Goal: Task Accomplishment & Management: Manage account settings

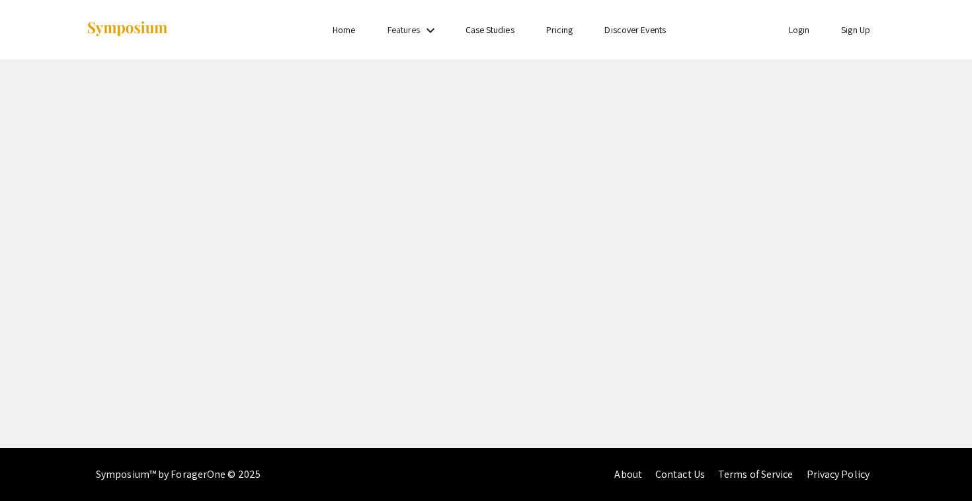
click at [796, 30] on link "Login" at bounding box center [799, 30] width 21 height 12
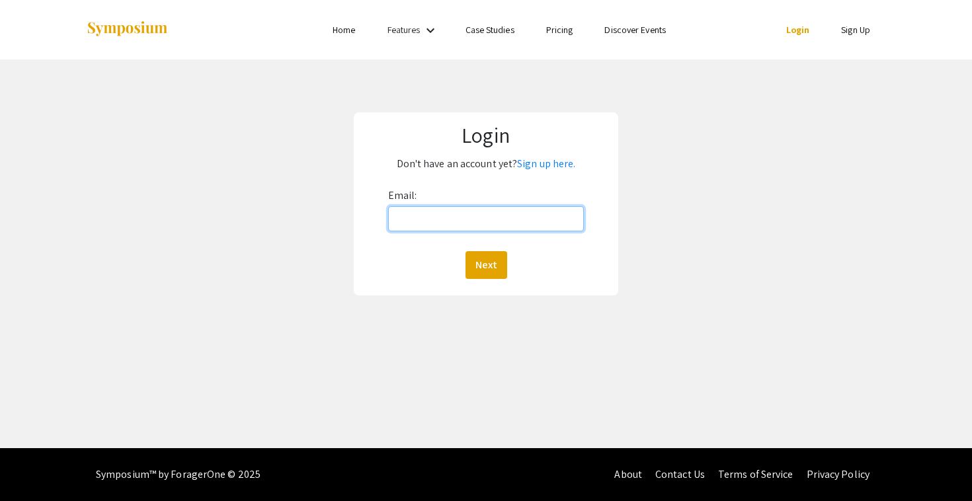
click at [528, 216] on input "Email:" at bounding box center [486, 218] width 196 height 25
type input "[EMAIL_ADDRESS][DOMAIN_NAME]"
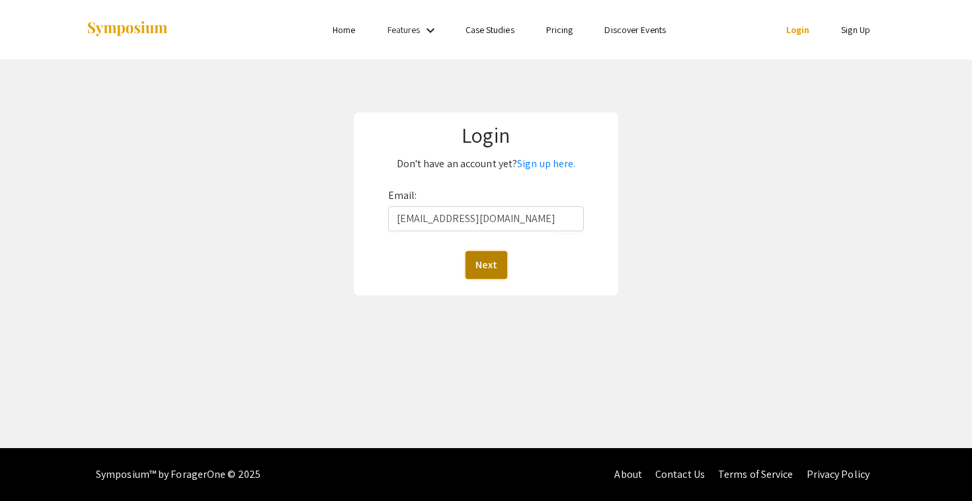
click at [494, 270] on button "Next" at bounding box center [487, 265] width 42 height 28
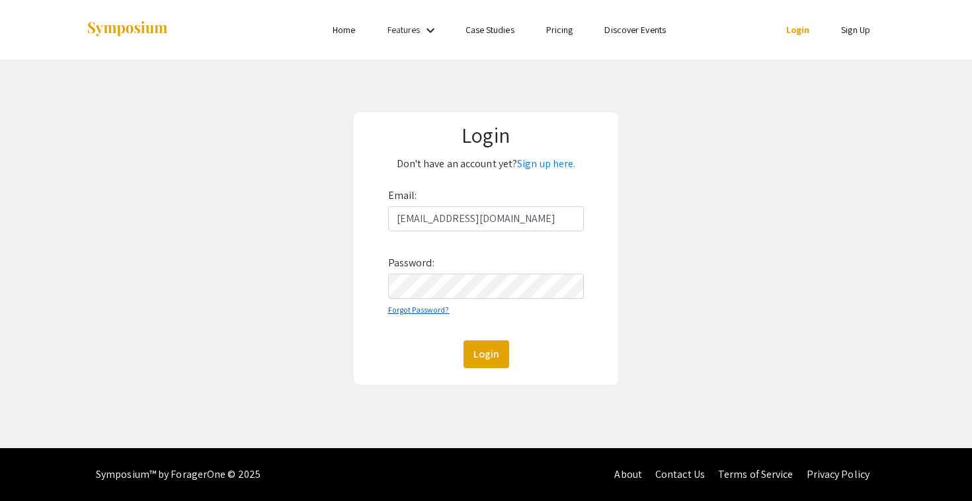
click at [427, 312] on link "Forgot Password?" at bounding box center [418, 310] width 61 height 10
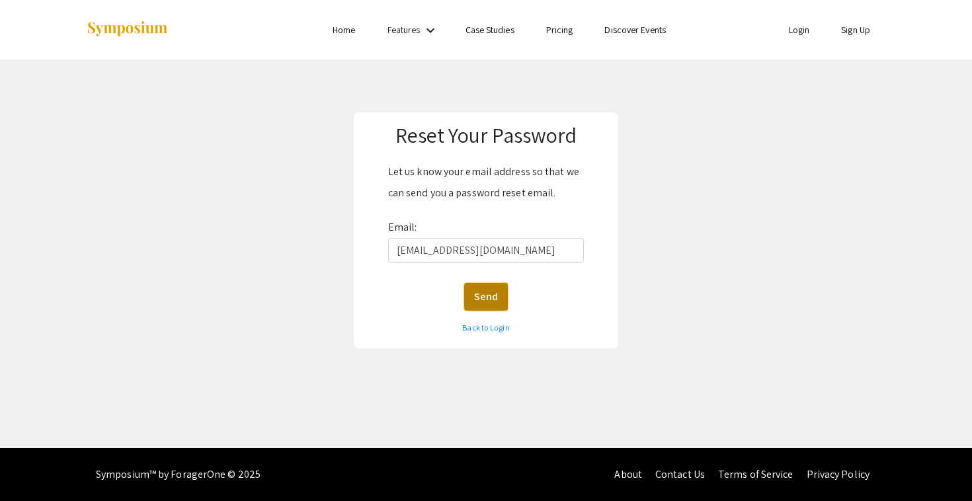
click at [478, 300] on button "Send" at bounding box center [486, 297] width 44 height 28
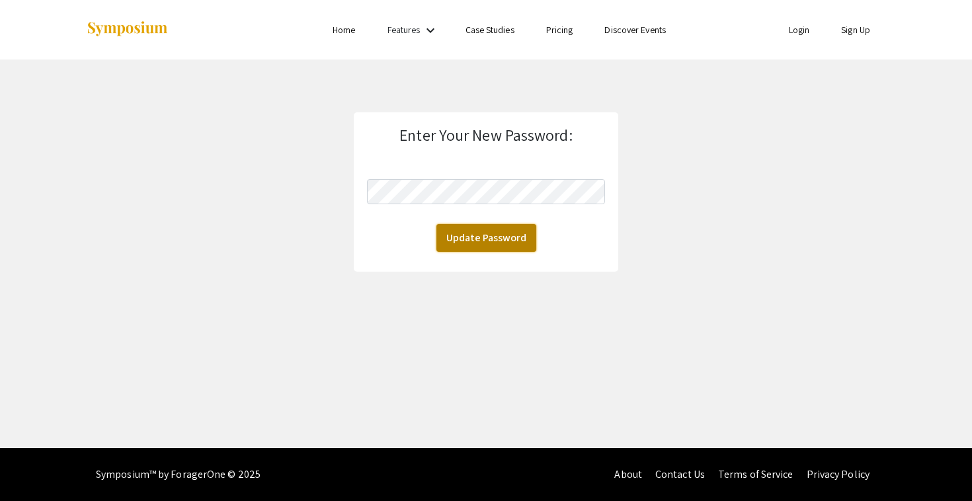
click at [465, 241] on button "Update Password" at bounding box center [486, 238] width 100 height 28
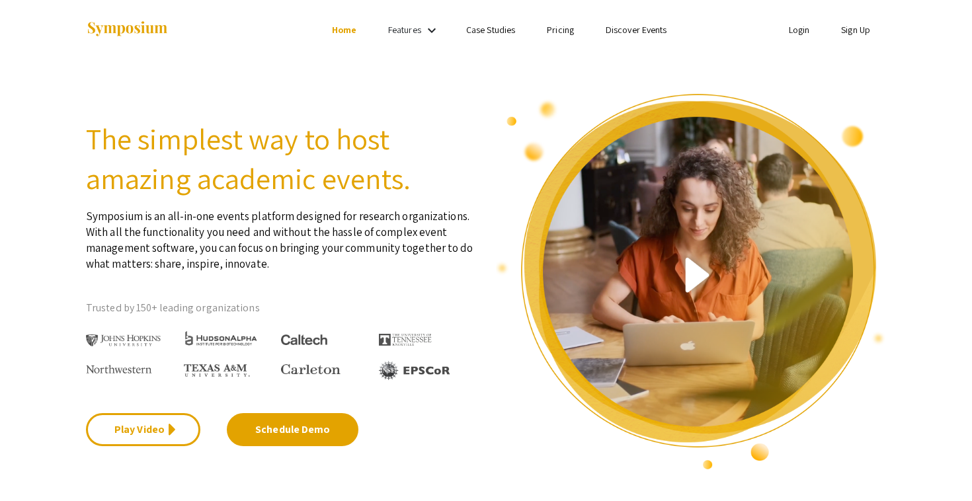
click at [804, 34] on link "Login" at bounding box center [799, 30] width 21 height 12
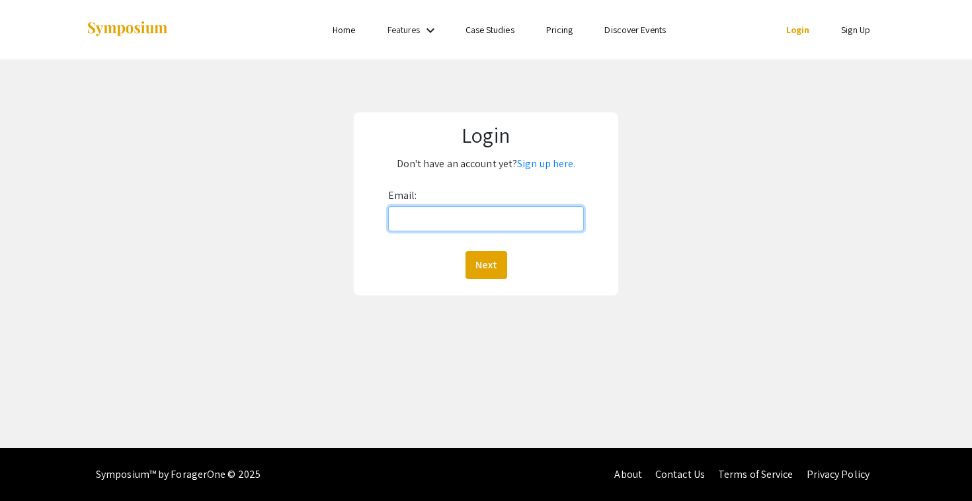
click at [553, 227] on input "Email:" at bounding box center [486, 218] width 196 height 25
type input "[EMAIL_ADDRESS][DOMAIN_NAME]"
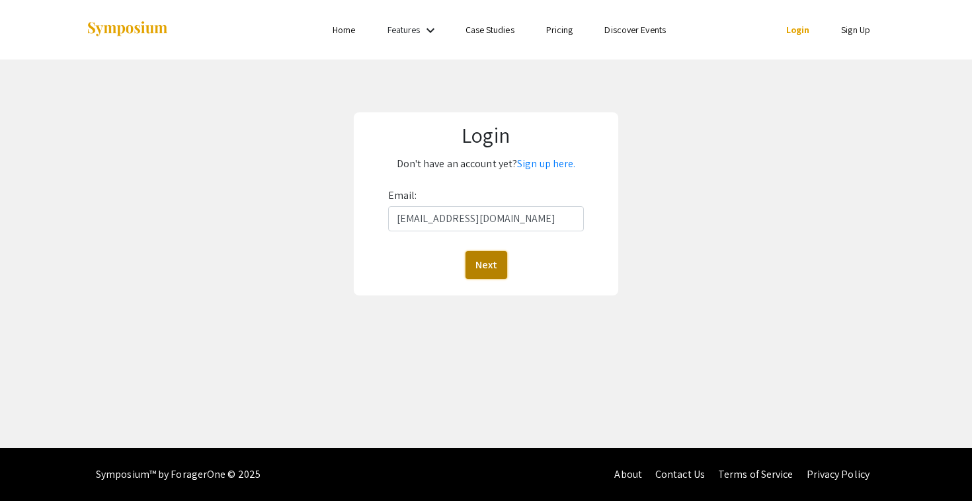
click at [499, 263] on button "Next" at bounding box center [487, 265] width 42 height 28
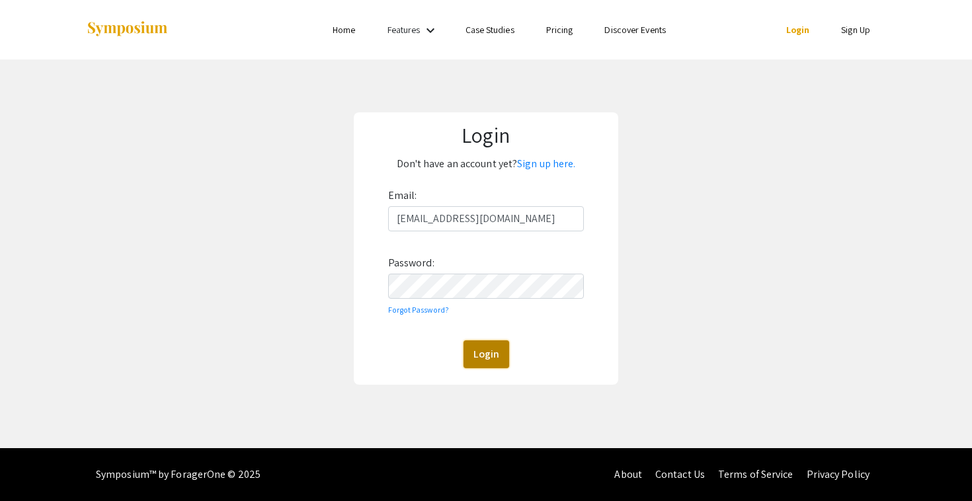
click at [501, 350] on button "Login" at bounding box center [487, 355] width 46 height 28
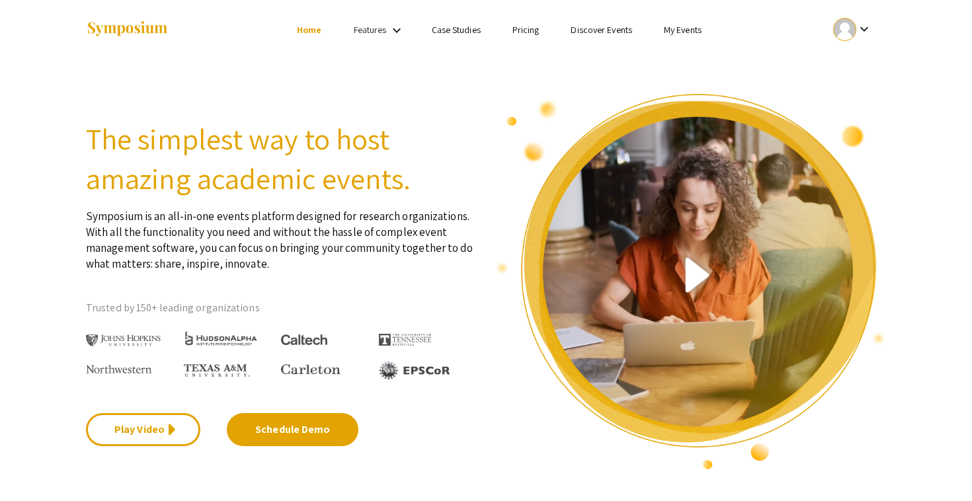
click at [866, 28] on mat-icon "keyboard_arrow_down" at bounding box center [864, 29] width 16 height 16
click at [859, 101] on button "My Submissions" at bounding box center [859, 97] width 81 height 32
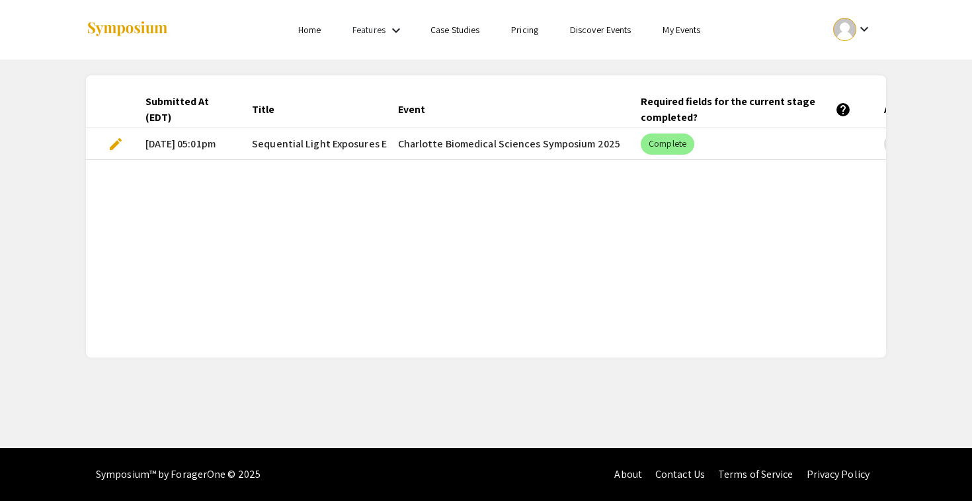
click at [115, 142] on span "edit" at bounding box center [116, 144] width 16 height 16
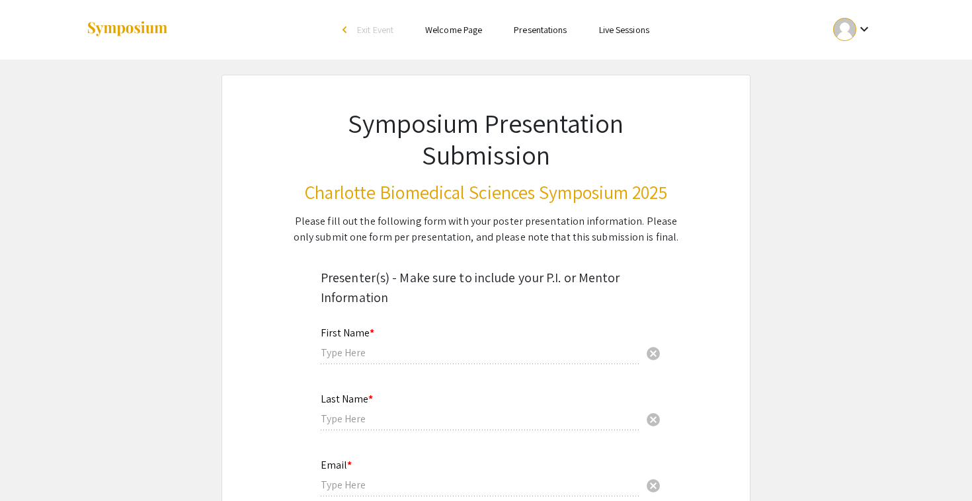
type input "Anjumana"
type input "Jannati Nur"
type input "[EMAIL_ADDRESS][DOMAIN_NAME]"
radio input "true"
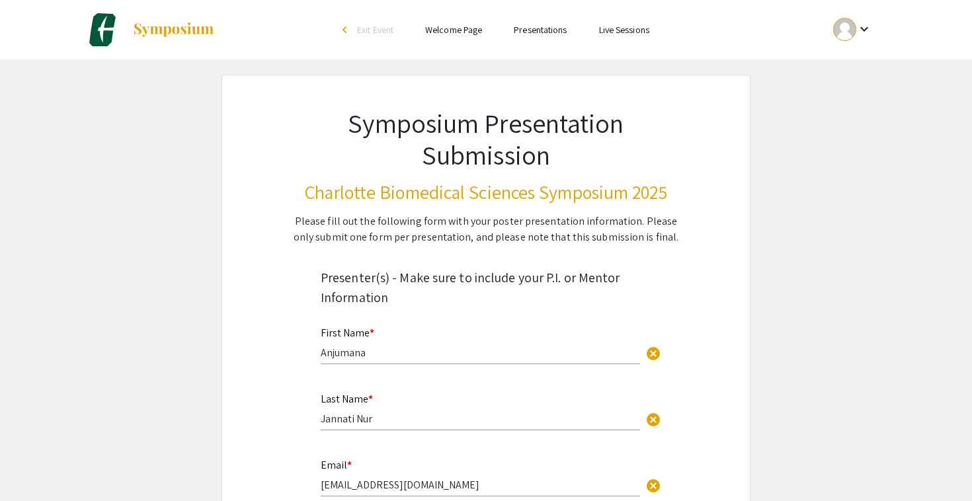
select select "custom"
type input "0"
select select "custom"
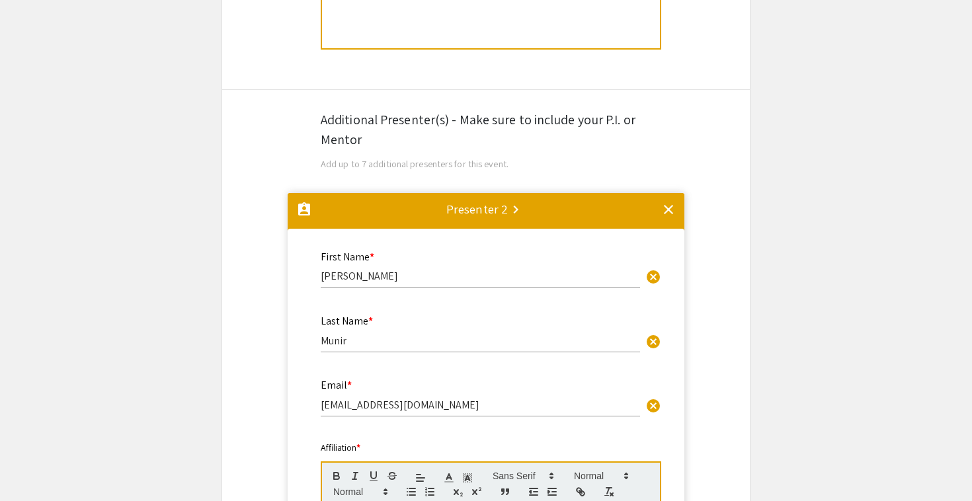
scroll to position [741, 0]
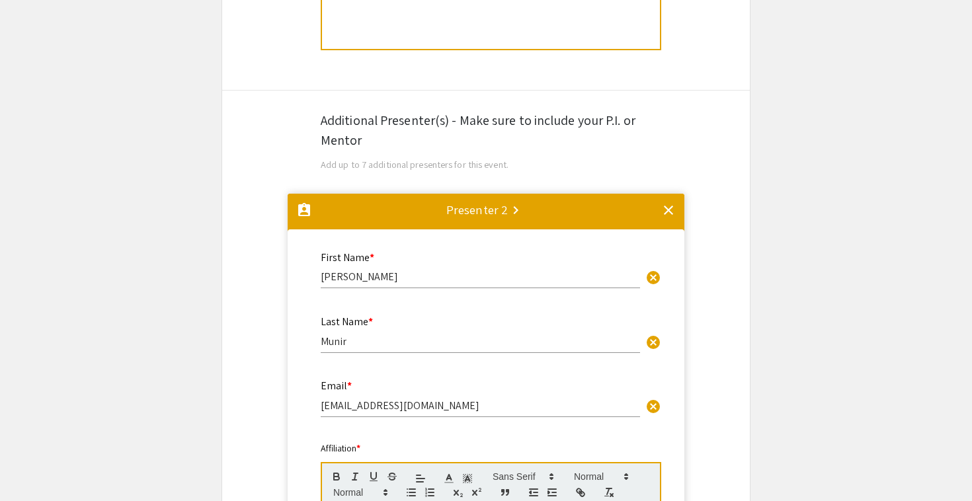
type input "1"
select select "auto"
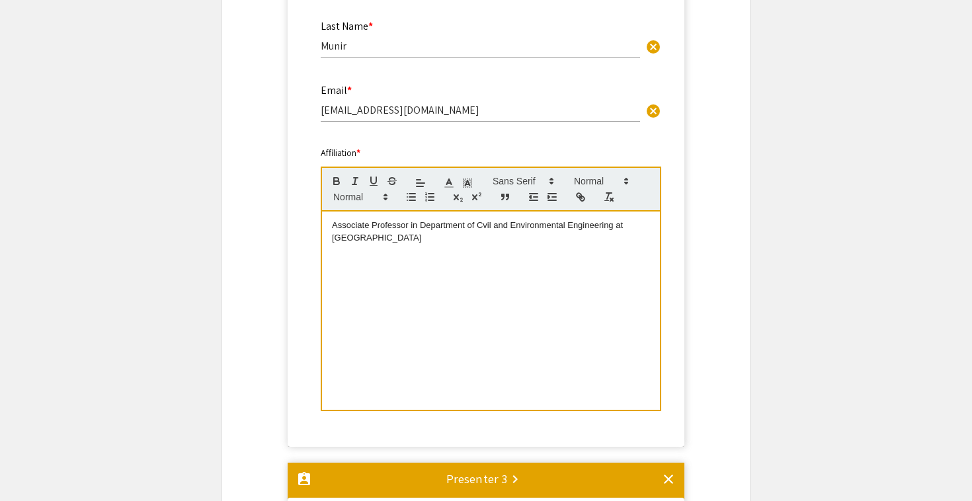
scroll to position [1025, 0]
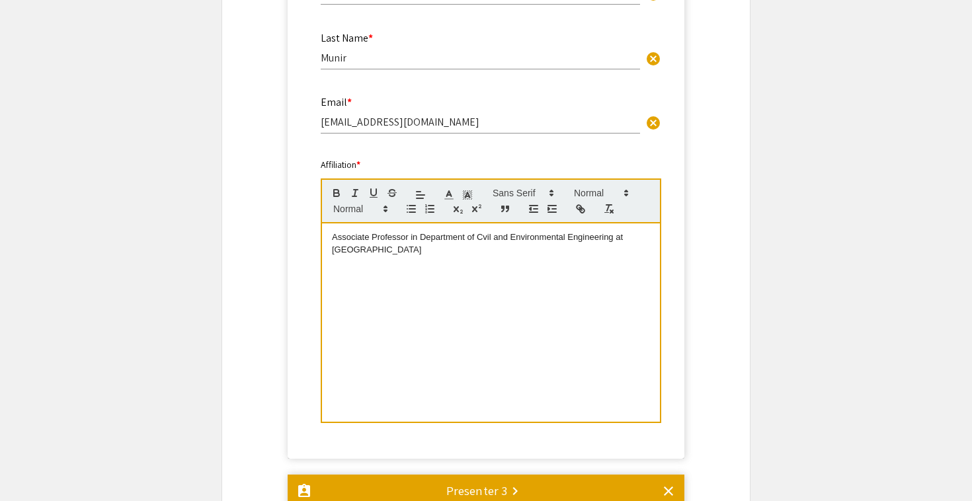
click at [412, 261] on div "Associate Professor in Department of Cvil and Environmental Engineering at [GEO…" at bounding box center [491, 323] width 338 height 198
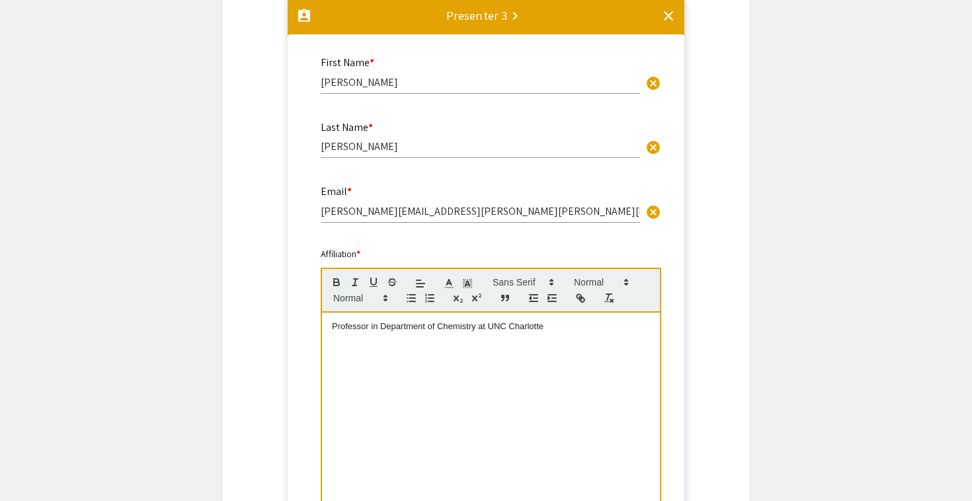
scroll to position [1502, 0]
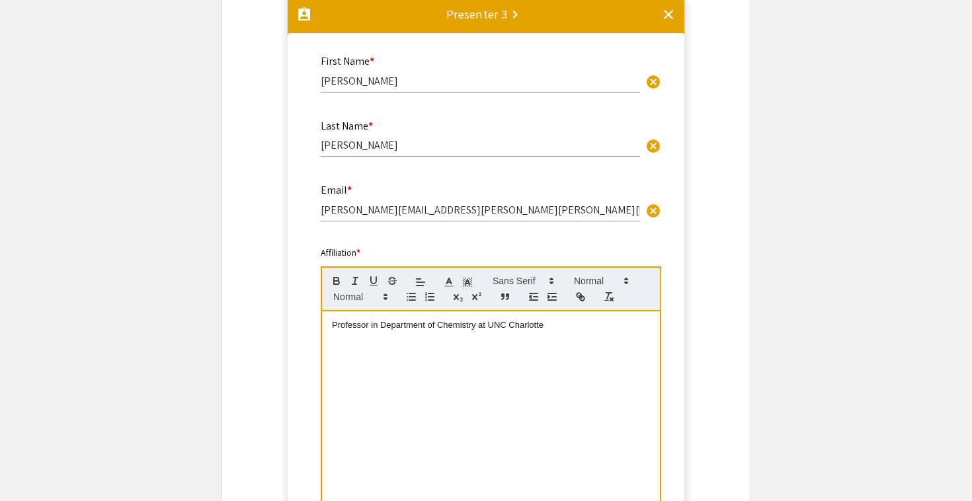
click at [470, 348] on div "Professor in Department of Chemistry at UNC Charlotte" at bounding box center [491, 410] width 338 height 198
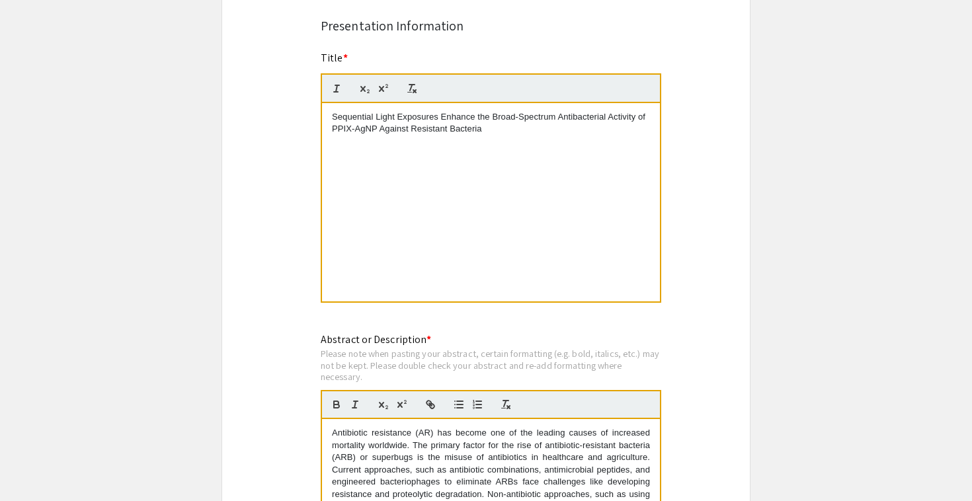
scroll to position [2122, 0]
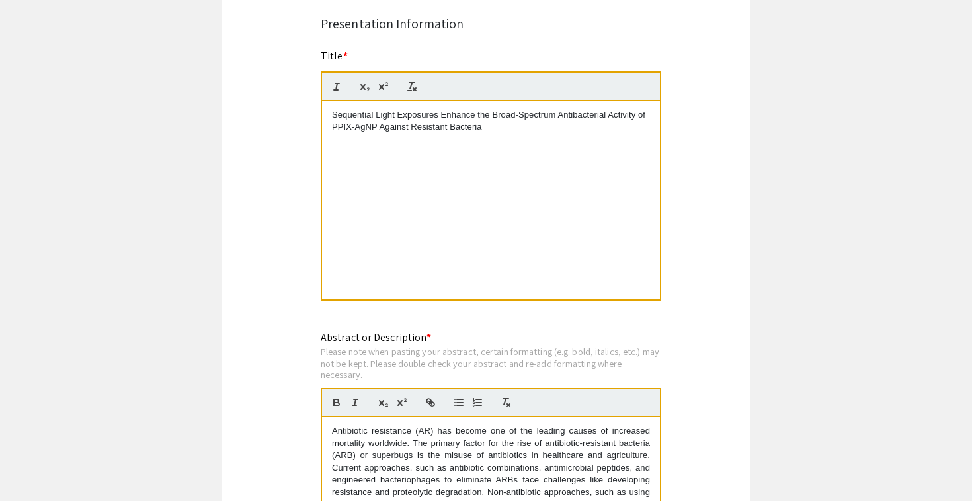
click at [650, 124] on div "Sequential Light Exposures Enhance the Broad-Spectrum Antibacterial Activity of…" at bounding box center [491, 200] width 338 height 198
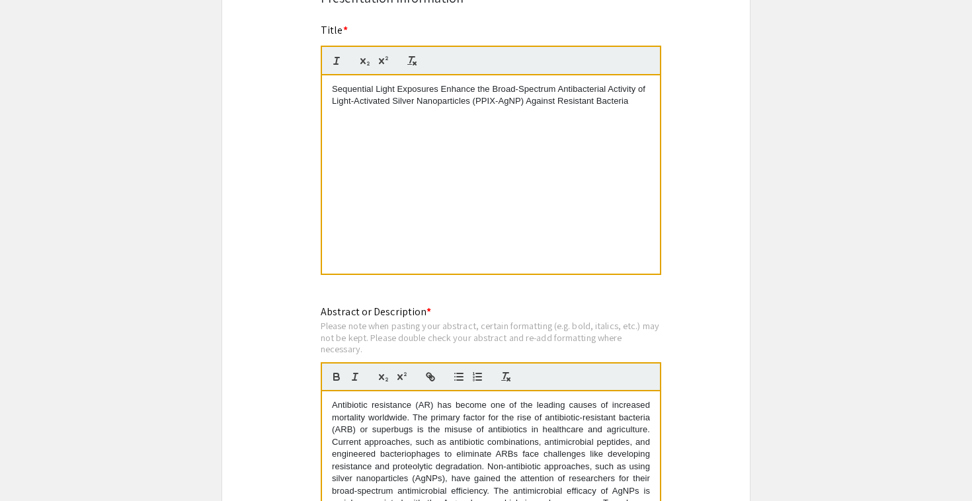
scroll to position [2147, 0]
click at [389, 105] on p "Sequential Light Exposures Enhance the Broad-Spectrum Antibacterial Activity of…" at bounding box center [491, 97] width 318 height 24
click at [367, 106] on p "Sequential Light Exposures Enhance the Broad-Spectrum Antibacterial Activity of…" at bounding box center [491, 103] width 318 height 36
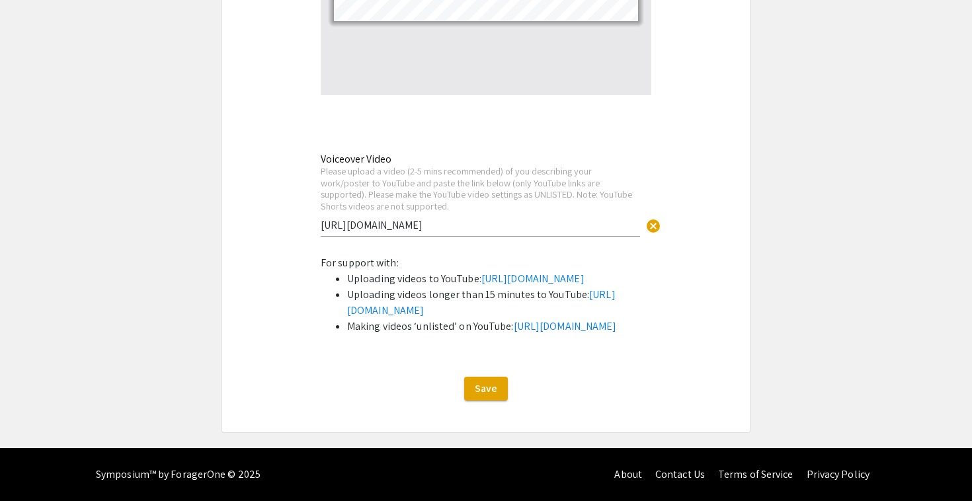
scroll to position [3535, 0]
click at [489, 394] on span "Save" at bounding box center [486, 389] width 22 height 14
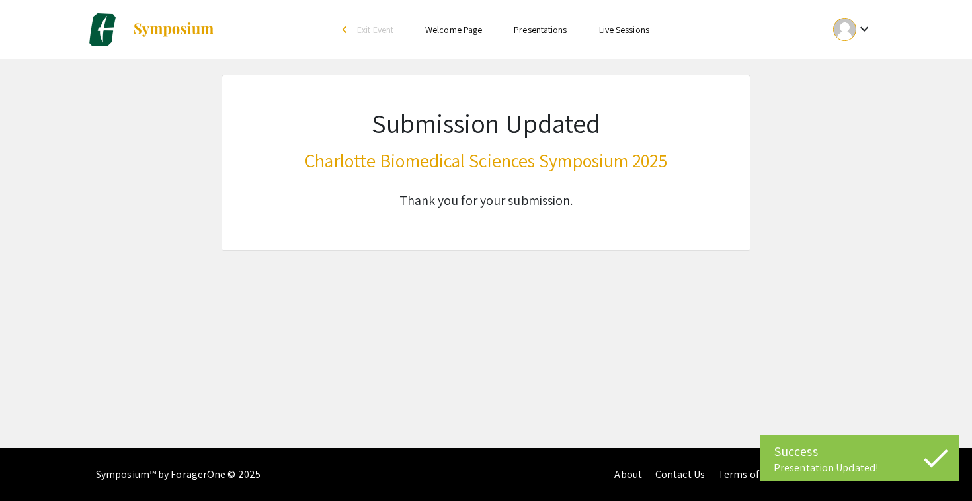
scroll to position [0, 0]
click at [555, 31] on link "Presentations" at bounding box center [540, 30] width 53 height 12
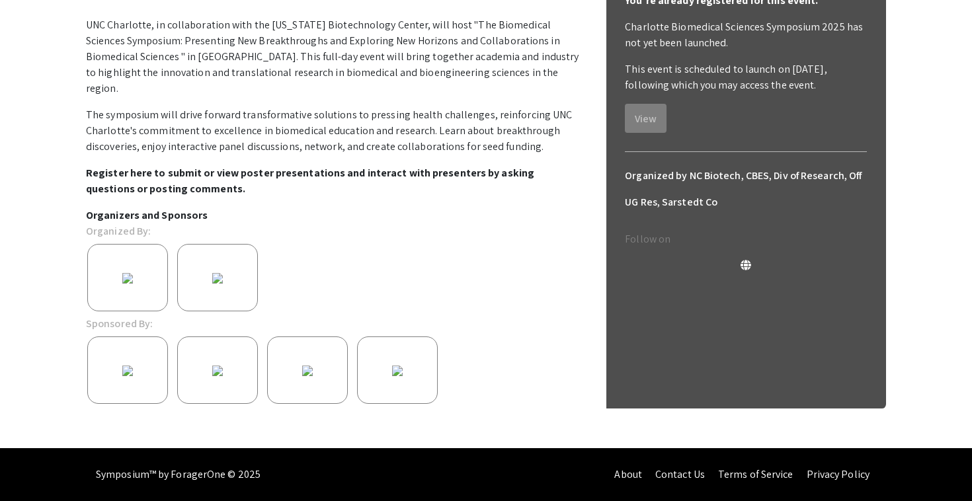
scroll to position [266, 0]
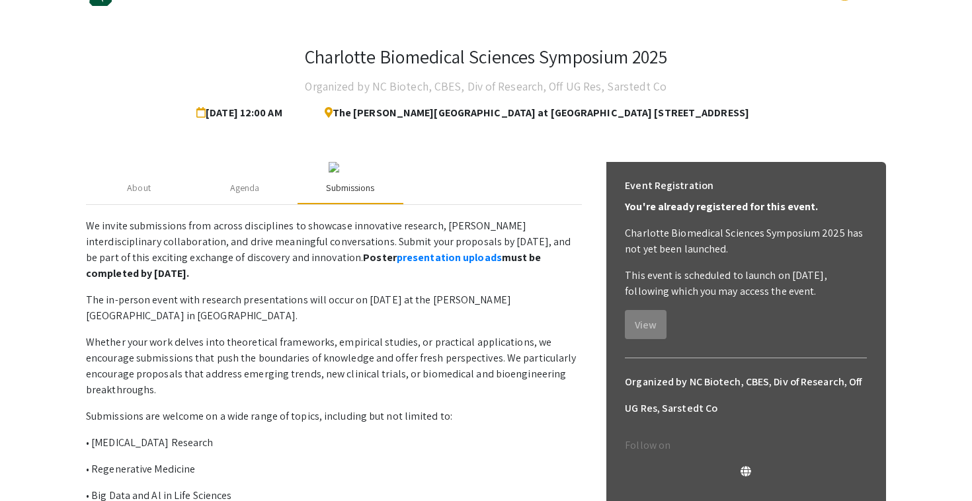
scroll to position [0, 0]
